Goal: Register for event/course

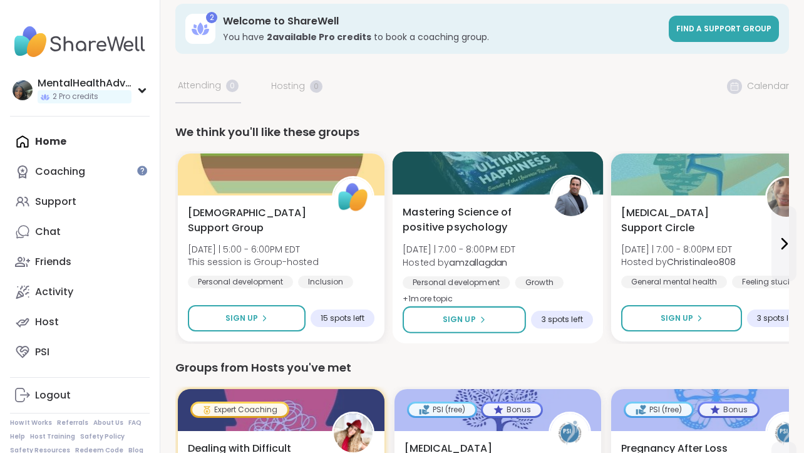
scroll to position [29, 0]
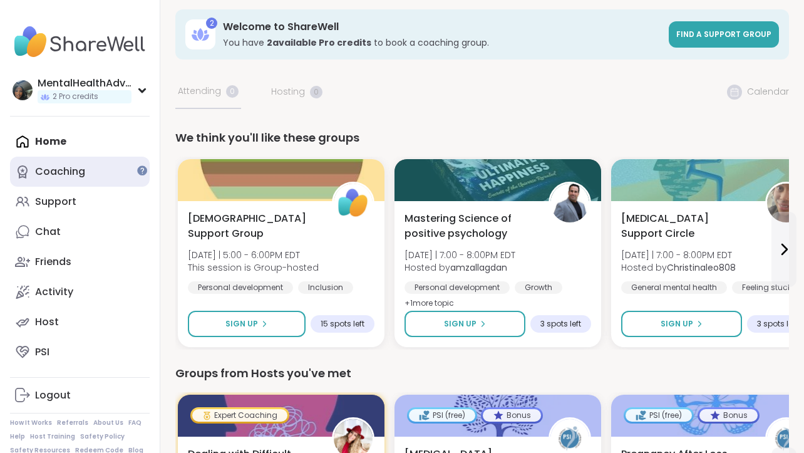
click at [76, 172] on div "Coaching" at bounding box center [60, 172] width 50 height 14
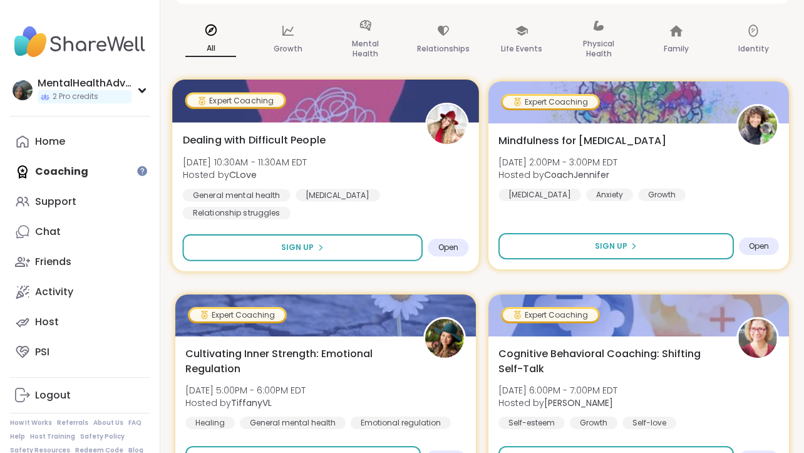
scroll to position [131, 0]
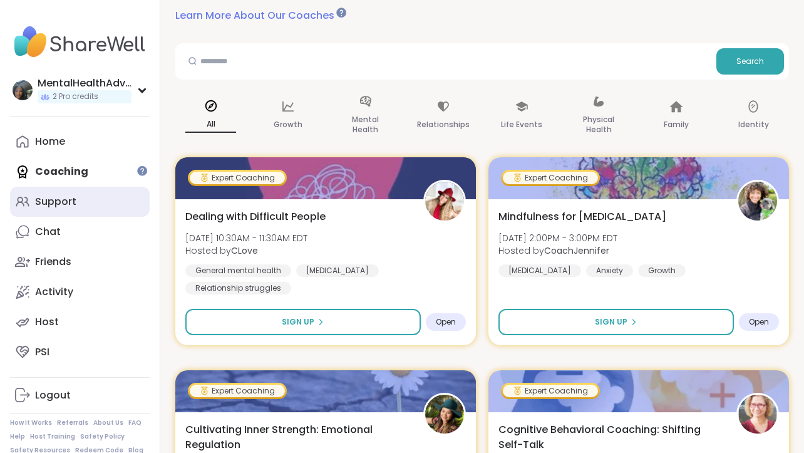
click at [54, 195] on div "Support" at bounding box center [55, 202] width 41 height 14
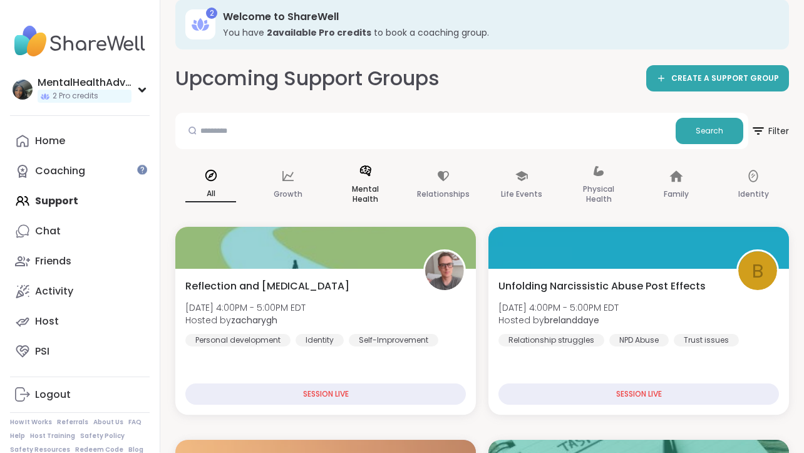
scroll to position [54, 0]
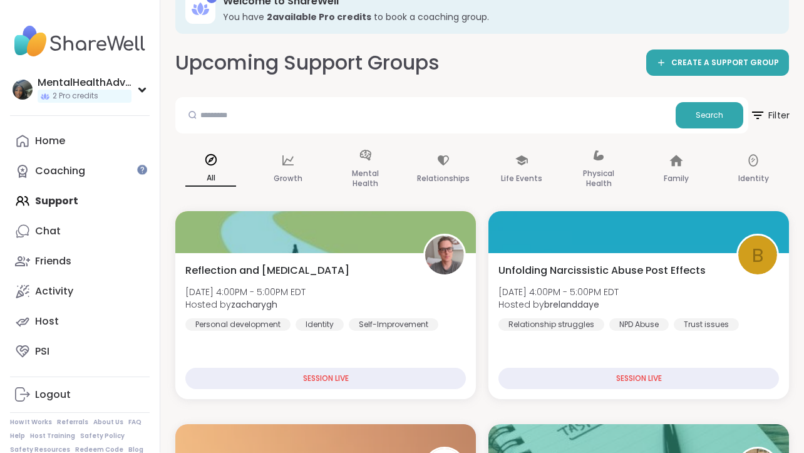
click at [775, 113] on span "Filter" at bounding box center [770, 115] width 40 height 31
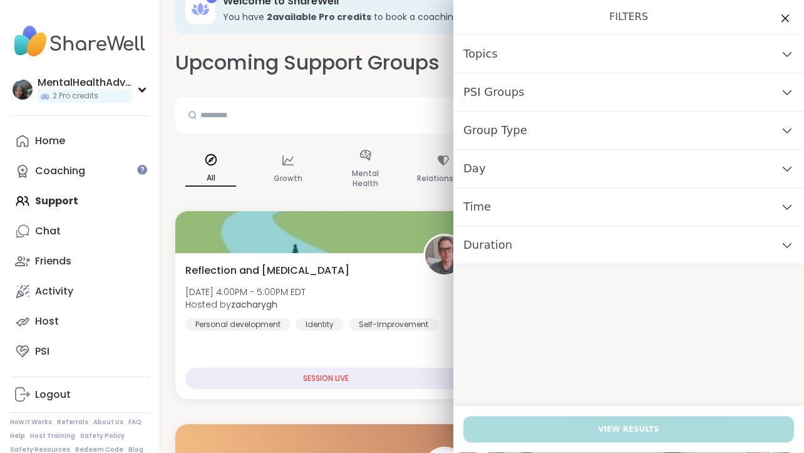
click at [651, 169] on div "Day" at bounding box center [628, 169] width 351 height 38
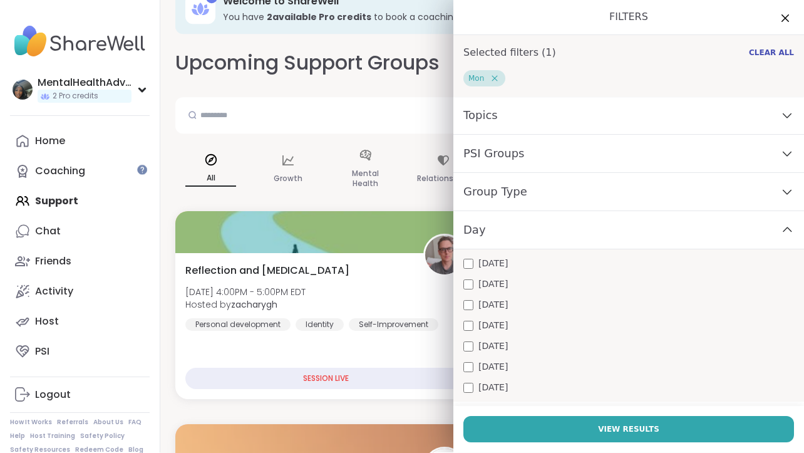
click at [660, 231] on div "Day" at bounding box center [628, 231] width 351 height 38
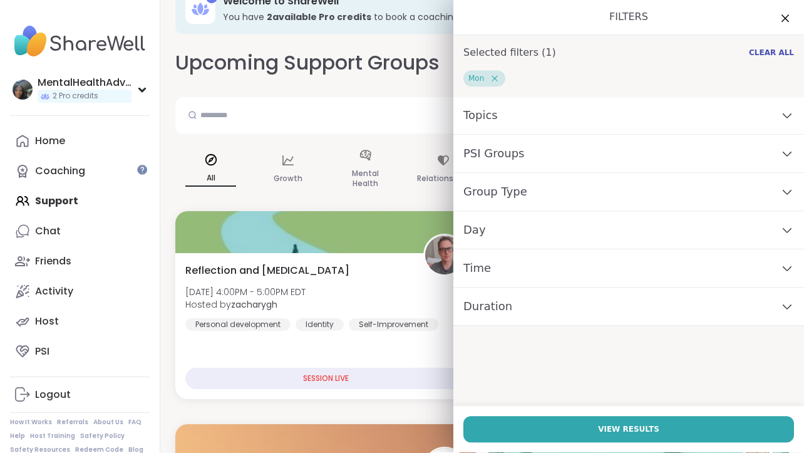
click at [547, 230] on div "Day" at bounding box center [628, 231] width 351 height 38
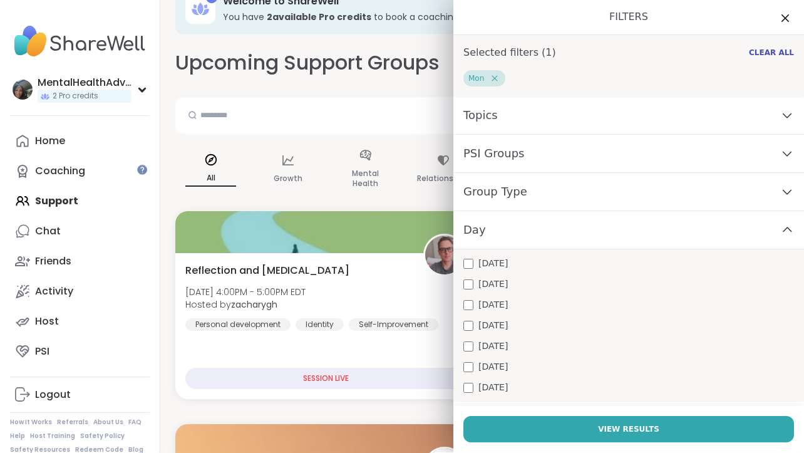
click at [547, 230] on div "Day" at bounding box center [628, 231] width 351 height 38
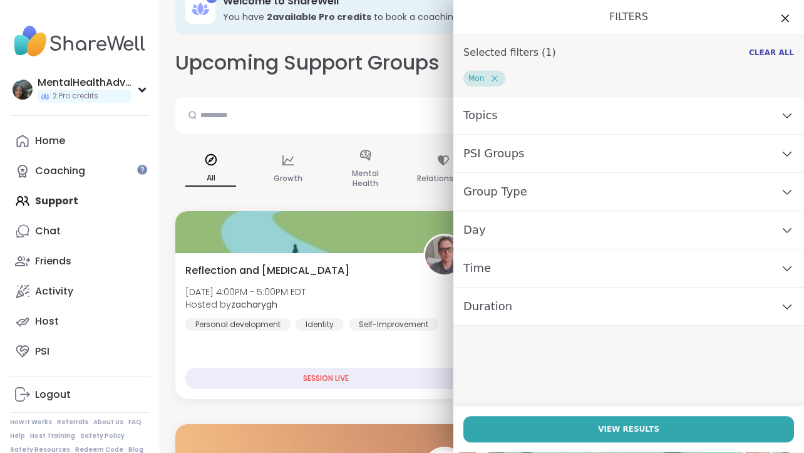
click at [555, 266] on div "Time" at bounding box center [628, 269] width 351 height 38
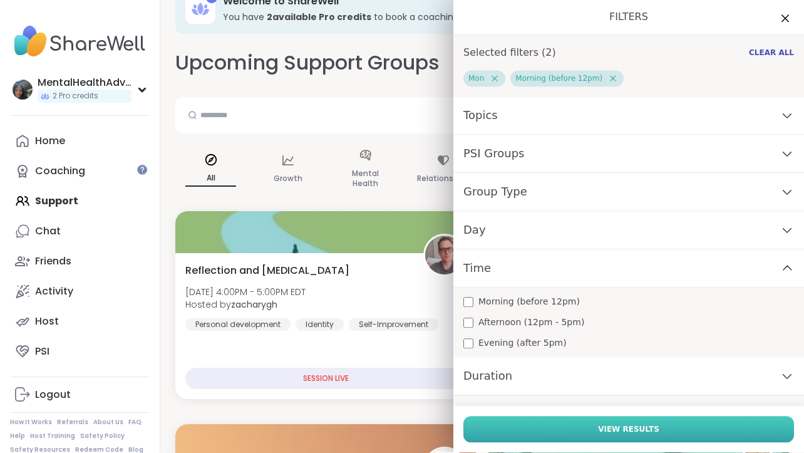
click at [513, 426] on button "View Results" at bounding box center [628, 430] width 331 height 26
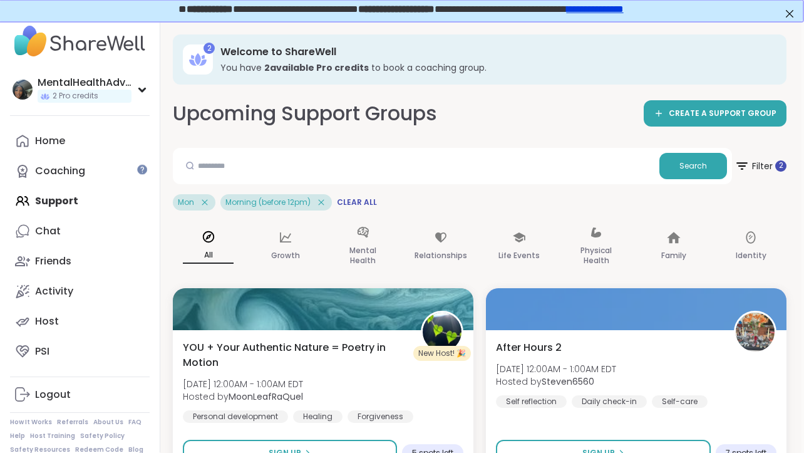
scroll to position [3, 2]
click at [708, 113] on span "CREATE A SUPPORT GROUP" at bounding box center [724, 114] width 108 height 11
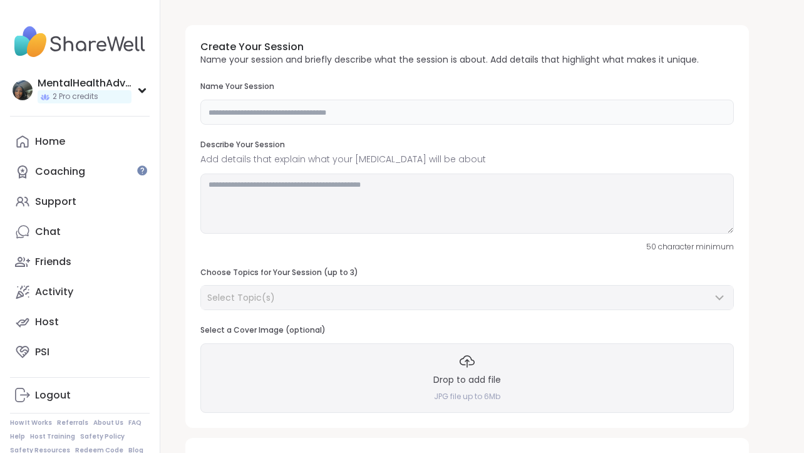
click at [492, 108] on input "text" at bounding box center [467, 112] width 534 height 25
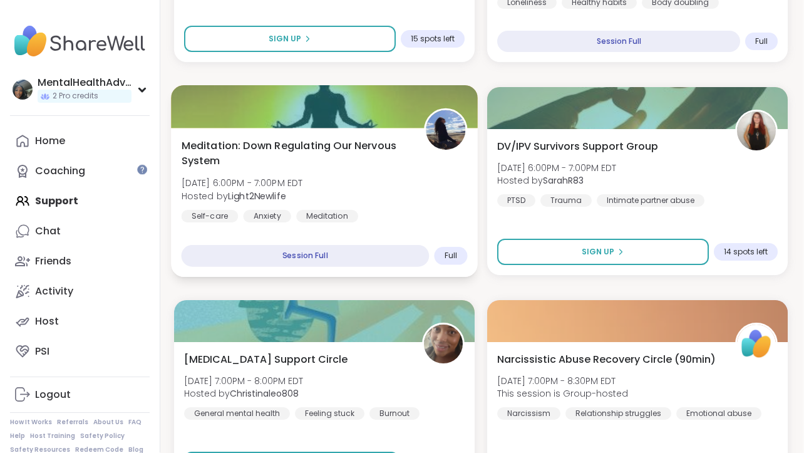
scroll to position [1034, 2]
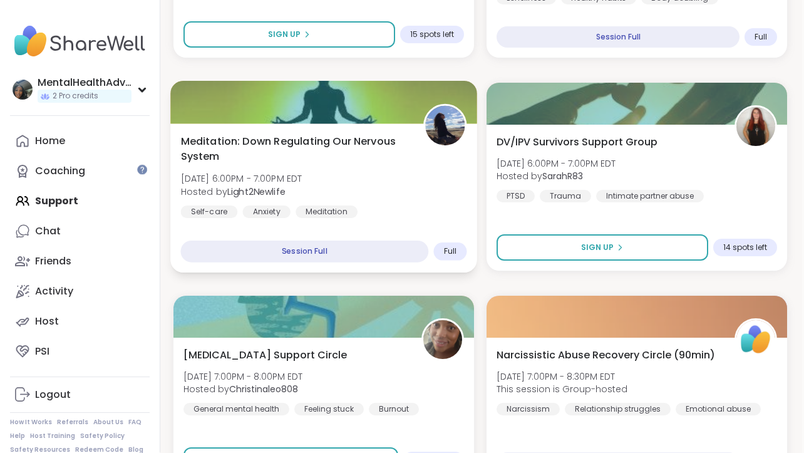
click at [322, 137] on span "Meditation: Down Regulating Our Nervous System" at bounding box center [295, 149] width 229 height 31
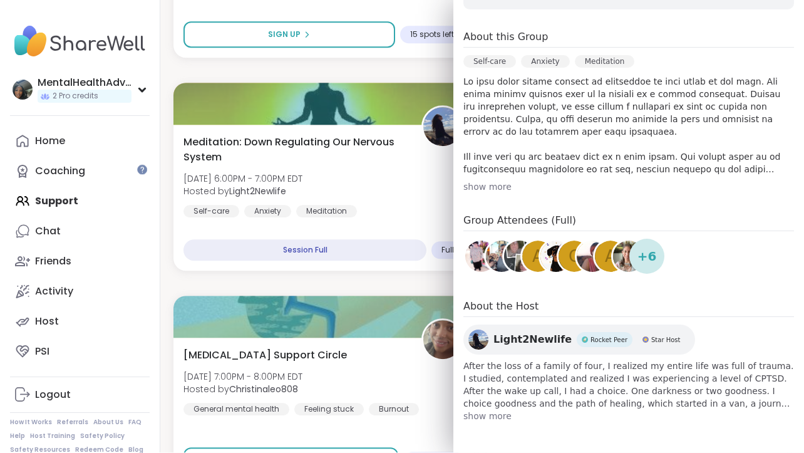
scroll to position [257, 0]
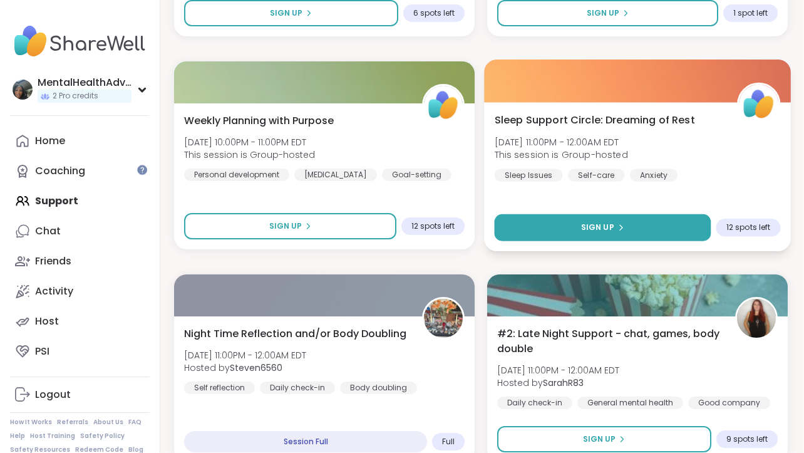
scroll to position [2763, 1]
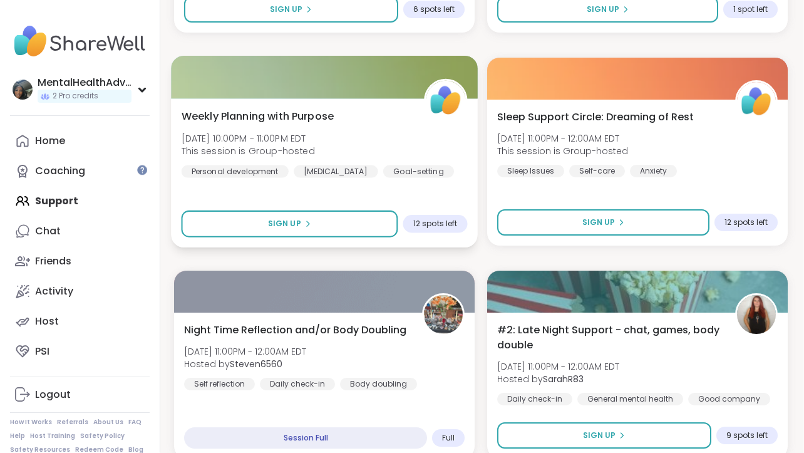
click at [362, 161] on div "Weekly Planning with Purpose [DATE] 10:00PM - 11:00PM EDT This session is Group…" at bounding box center [325, 143] width 286 height 69
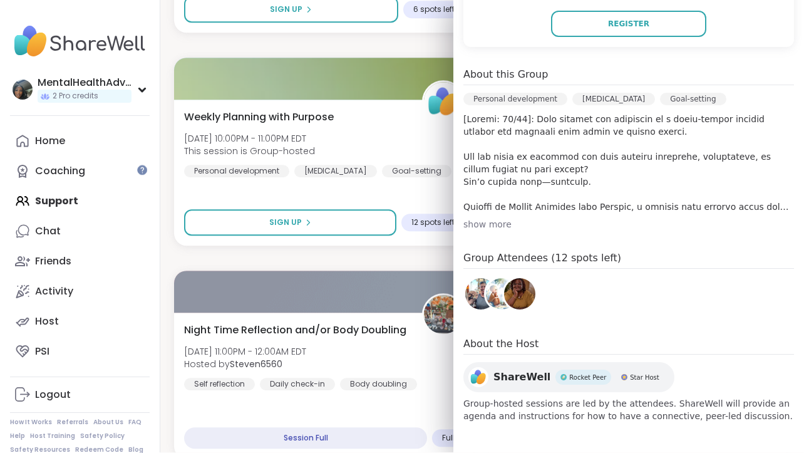
scroll to position [294, 0]
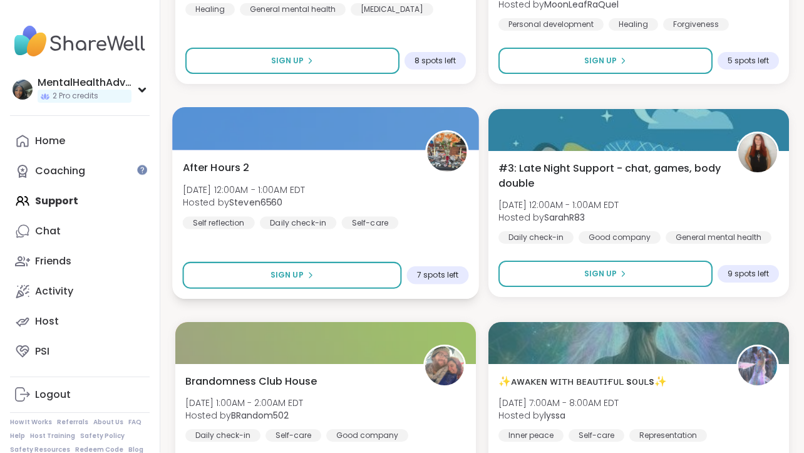
scroll to position [3352, 0]
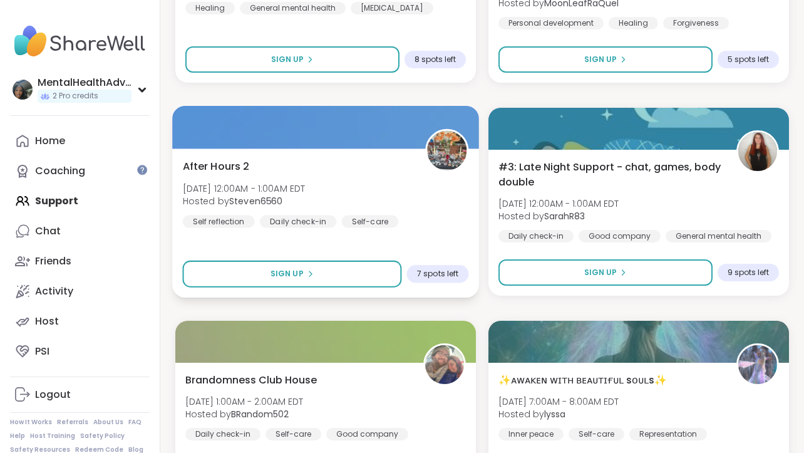
click at [403, 157] on div "After Hours 2 [DATE] 12:00AM - 1:00AM EDT Hosted by Steven6560 Self reflection …" at bounding box center [325, 223] width 307 height 149
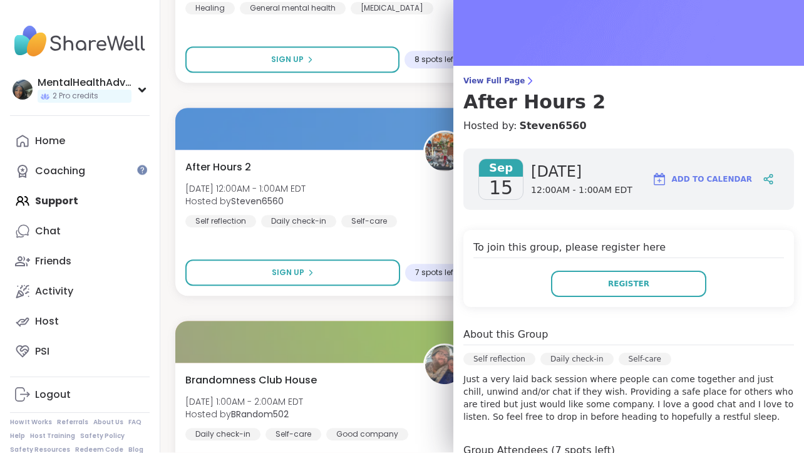
scroll to position [9, 0]
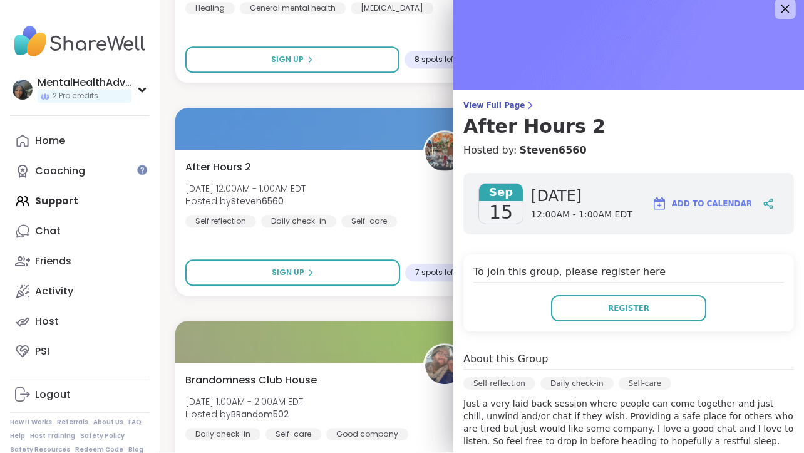
click at [782, 8] on icon at bounding box center [785, 9] width 16 height 16
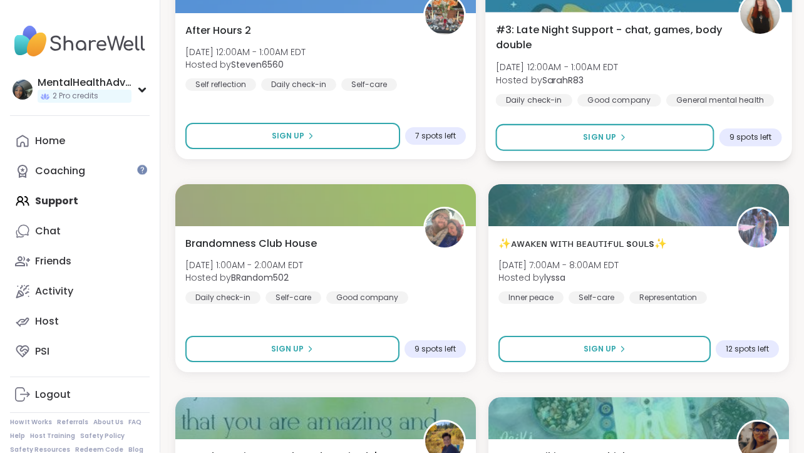
scroll to position [3493, 0]
